Goal: Task Accomplishment & Management: Complete application form

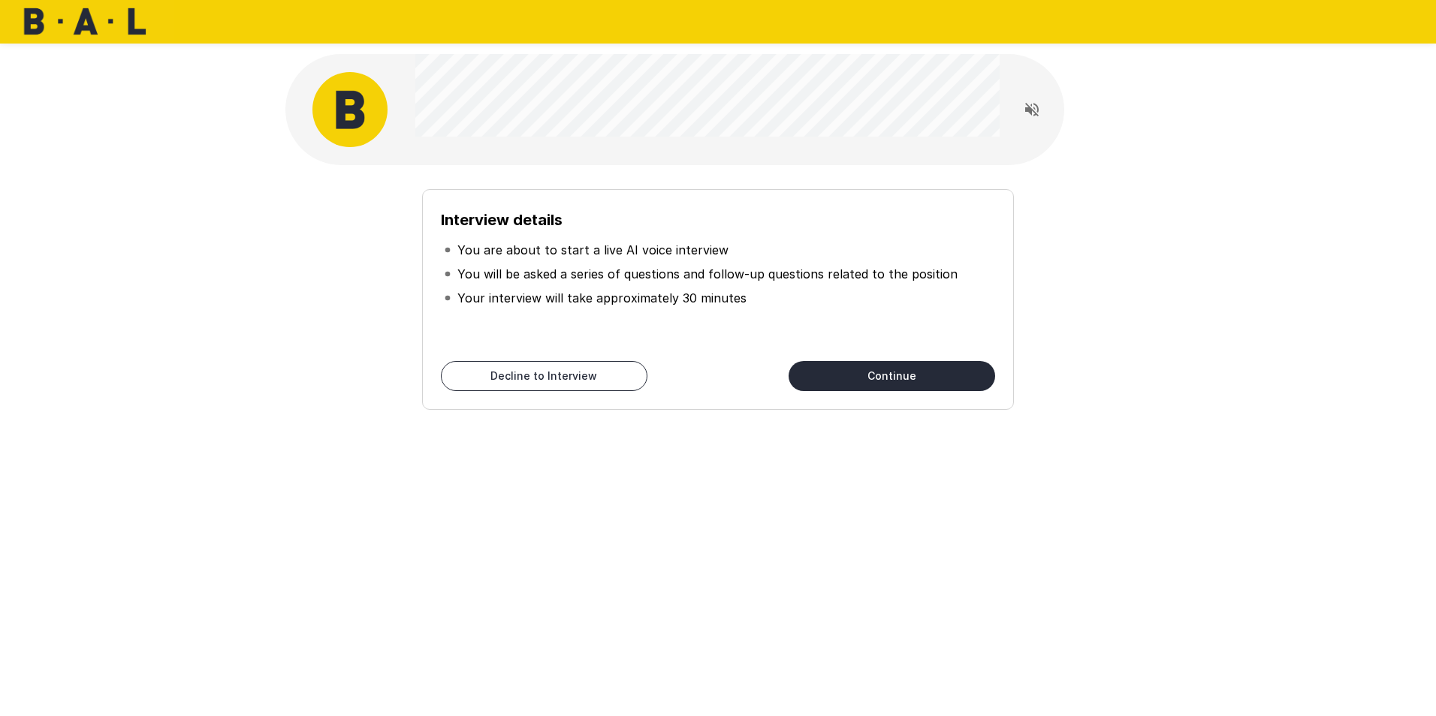
click at [927, 366] on button "Continue" at bounding box center [891, 376] width 206 height 30
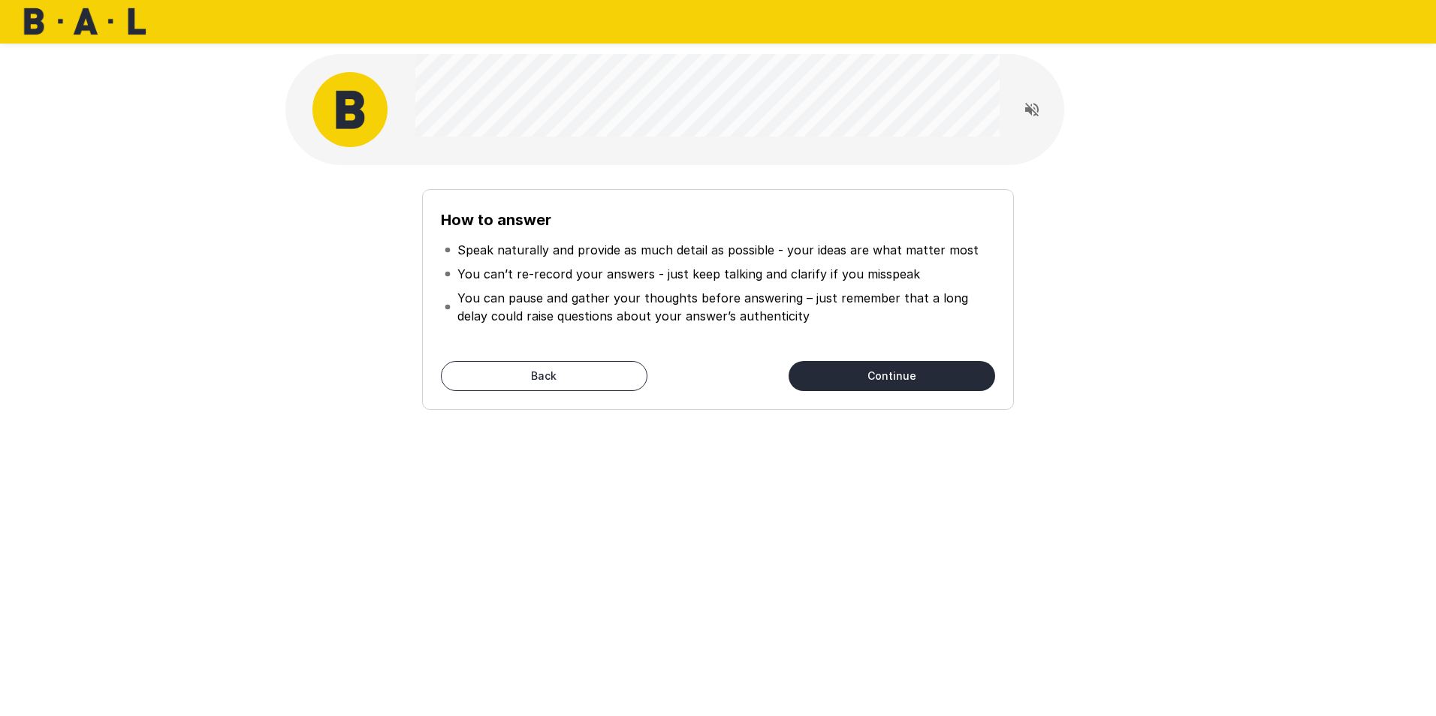
click at [927, 376] on button "Continue" at bounding box center [891, 376] width 206 height 30
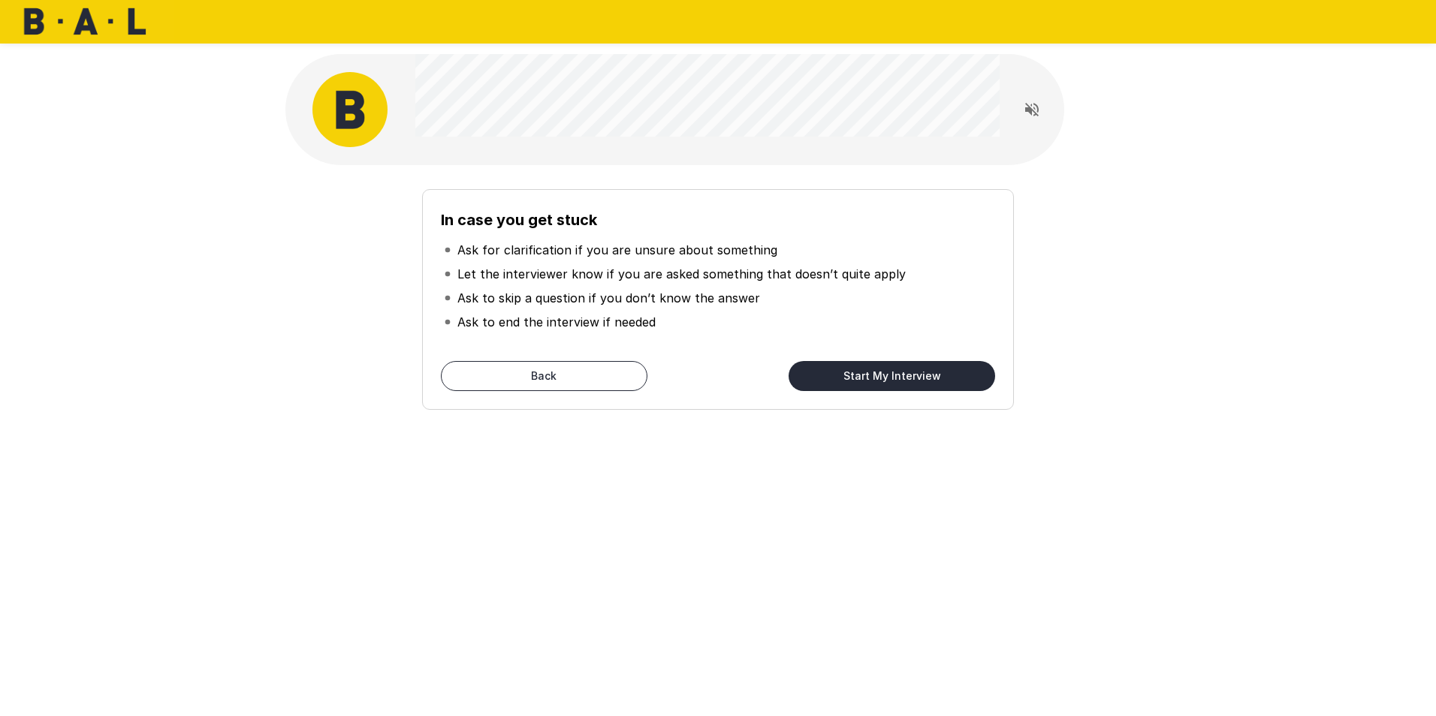
click at [927, 376] on button "Start My Interview" at bounding box center [891, 376] width 206 height 30
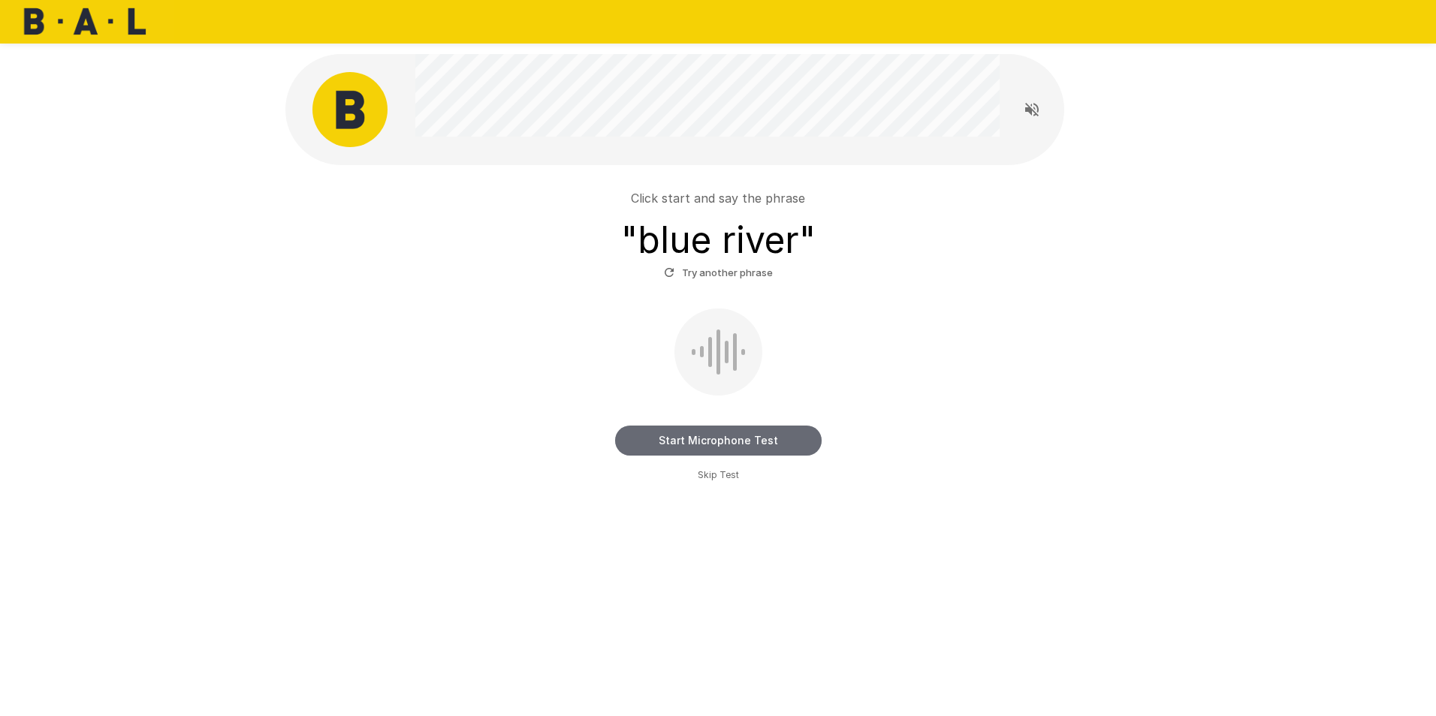
click at [725, 447] on button "Start Microphone Test" at bounding box center [718, 441] width 206 height 30
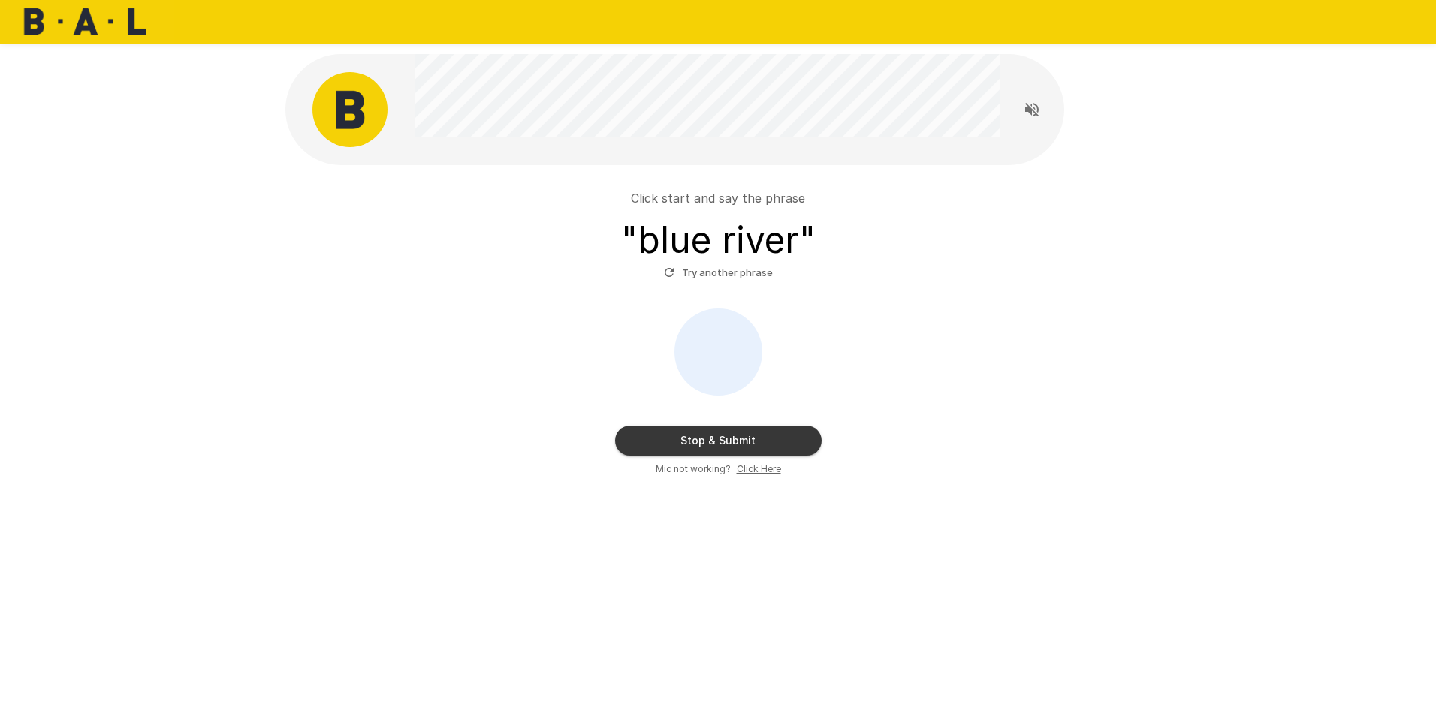
click at [728, 280] on button "Try another phrase" at bounding box center [718, 272] width 116 height 23
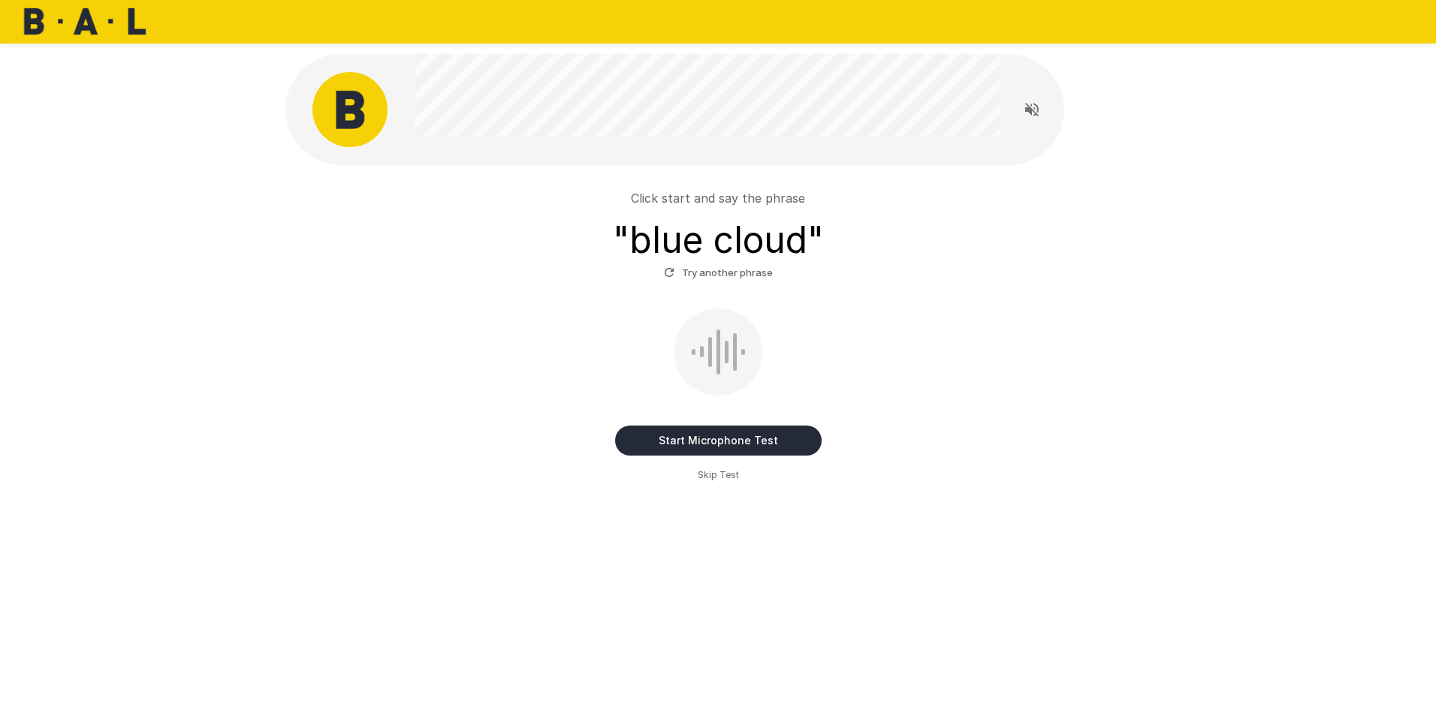
click at [732, 441] on button "Start Microphone Test" at bounding box center [718, 441] width 206 height 30
drag, startPoint x: 763, startPoint y: 465, endPoint x: 763, endPoint y: 453, distance: 11.3
click at [763, 456] on div "Stop & Submit Mic not working? Click Here" at bounding box center [717, 393] width 853 height 168
click at [767, 475] on span "Click Here" at bounding box center [759, 469] width 44 height 15
click at [747, 464] on u "Click Here" at bounding box center [759, 468] width 44 height 11
